Goal: Information Seeking & Learning: Learn about a topic

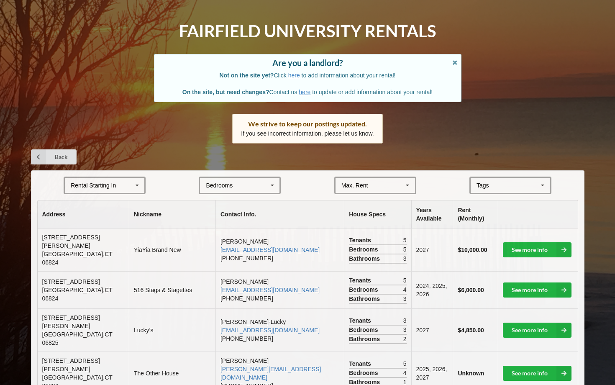
scroll to position [24, 0]
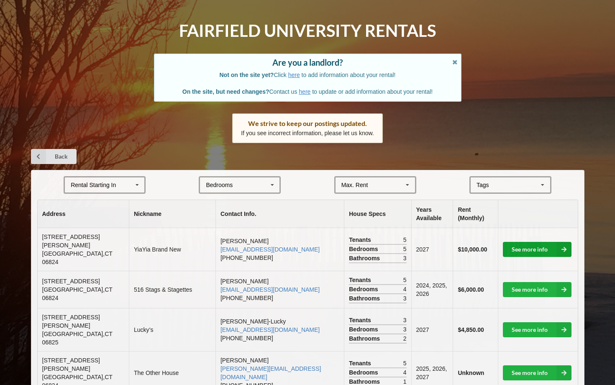
click at [522, 245] on link "See more info" at bounding box center [537, 249] width 69 height 15
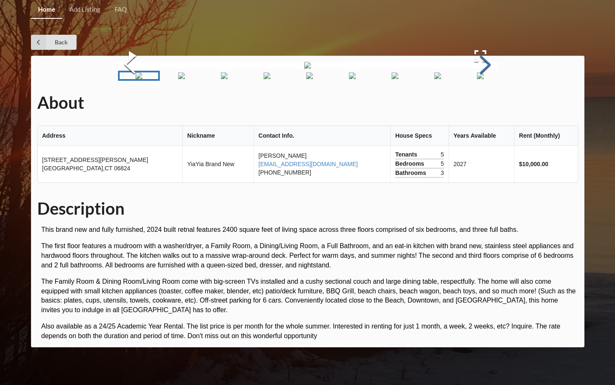
click at [490, 103] on button "Next Slide" at bounding box center [485, 66] width 23 height 76
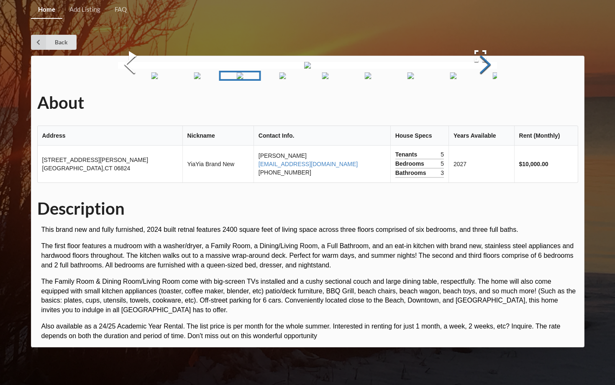
click at [487, 103] on button "Next Slide" at bounding box center [485, 66] width 23 height 76
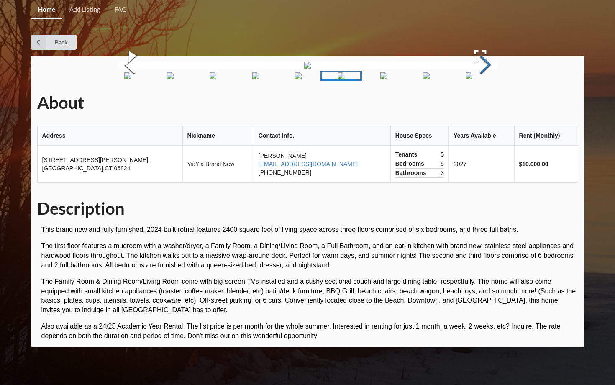
click at [487, 103] on button "Next Slide" at bounding box center [485, 66] width 23 height 76
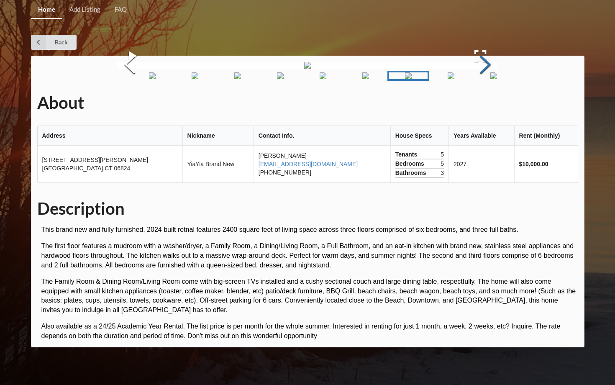
click at [487, 103] on button "Next Slide" at bounding box center [485, 66] width 23 height 76
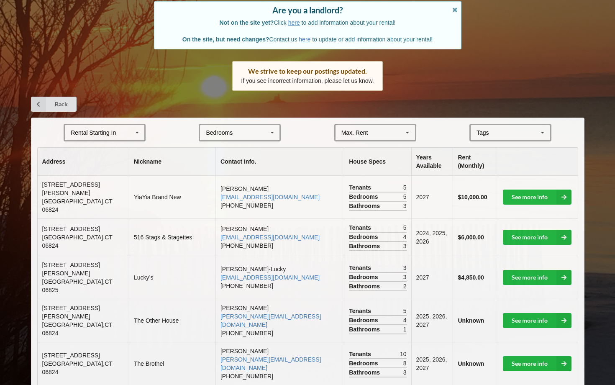
scroll to position [77, 0]
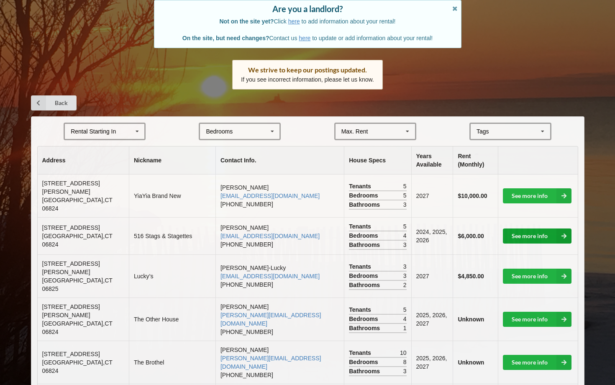
click at [540, 229] on link "See more info" at bounding box center [537, 235] width 69 height 15
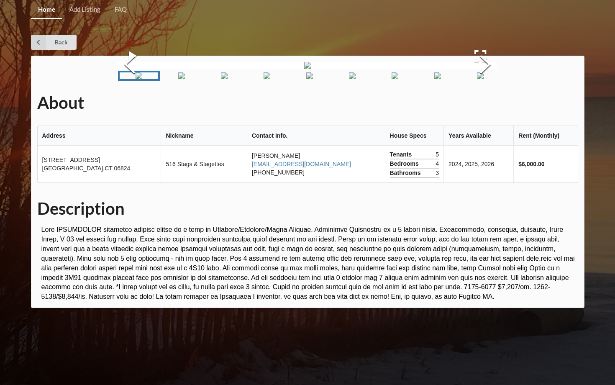
scroll to position [93, 0]
click at [270, 79] on img "Go to Slide 4" at bounding box center [267, 75] width 7 height 7
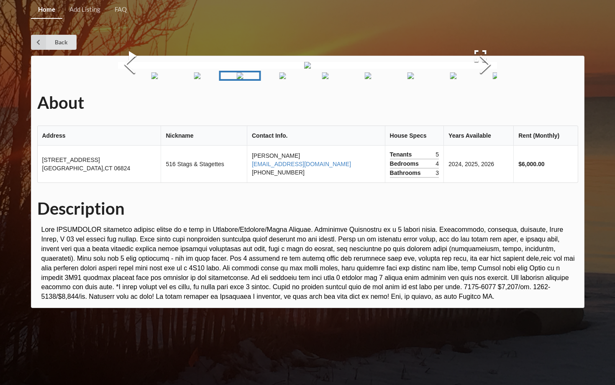
click at [457, 79] on img "Go to Slide 9" at bounding box center [453, 75] width 7 height 7
click at [454, 79] on img "Go to Slide 10" at bounding box center [451, 75] width 7 height 7
click at [485, 79] on img "Go to Slide 11" at bounding box center [485, 75] width 7 height 7
